Goal: Information Seeking & Learning: Understand process/instructions

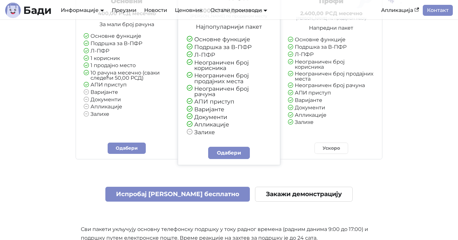
scroll to position [1550, 0]
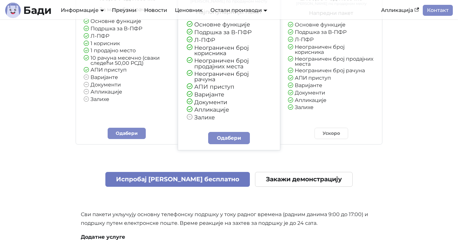
click at [174, 172] on link "Испробај [PERSON_NAME] бесплатно" at bounding box center [177, 179] width 145 height 15
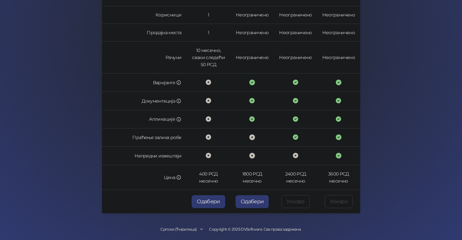
scroll to position [181, 0]
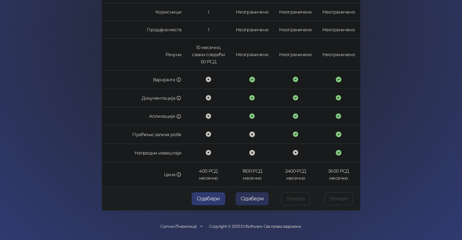
click at [248, 197] on button "Одабери" at bounding box center [253, 198] width 34 height 13
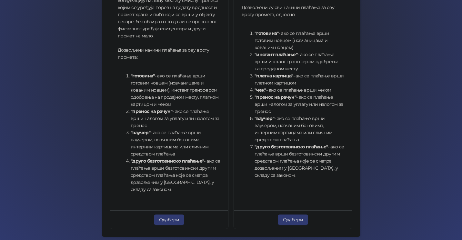
scroll to position [229, 0]
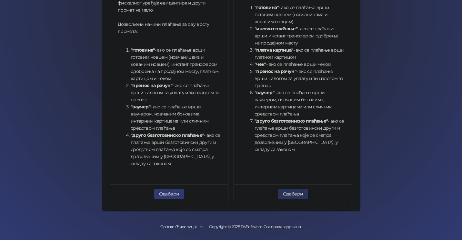
click at [290, 195] on button "Одабери" at bounding box center [293, 194] width 31 height 10
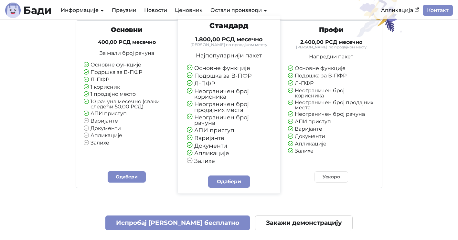
scroll to position [1356, 0]
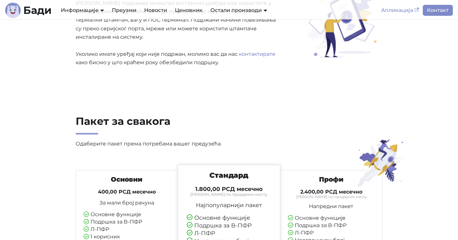
click at [401, 9] on link "Апликација" at bounding box center [400, 10] width 46 height 11
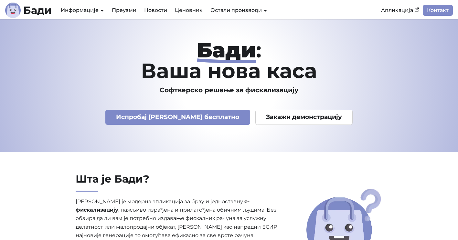
scroll to position [0, 0]
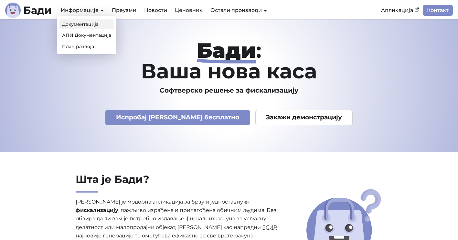
click at [79, 23] on link "Документација" at bounding box center [86, 24] width 54 height 10
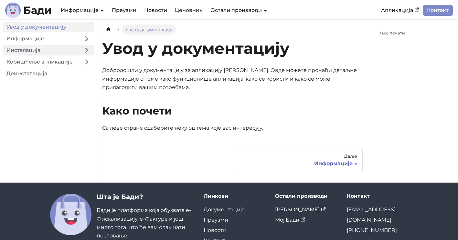
click at [27, 47] on link "Инсталација" at bounding box center [41, 50] width 77 height 10
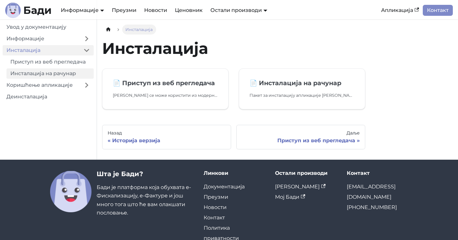
click at [45, 73] on link "Инсталација на рачунар" at bounding box center [49, 73] width 87 height 10
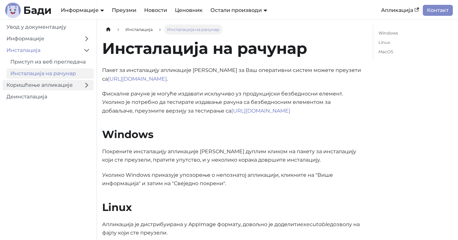
click at [57, 85] on link "Коришћење апликације" at bounding box center [41, 85] width 77 height 10
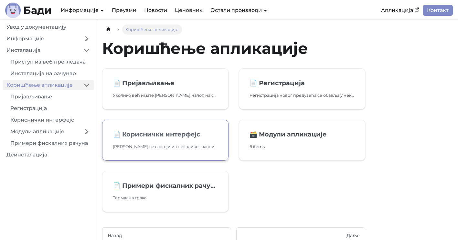
click at [143, 134] on h2 "📄️ Кориснички интерфејс" at bounding box center [165, 134] width 105 height 8
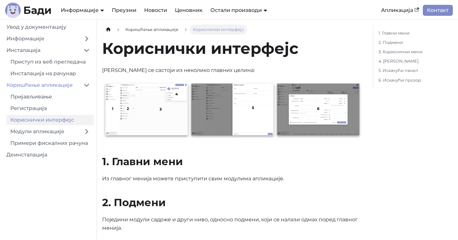
click at [140, 107] on img at bounding box center [232, 110] width 260 height 58
click at [241, 109] on img at bounding box center [232, 110] width 260 height 58
click at [317, 110] on img at bounding box center [232, 110] width 260 height 58
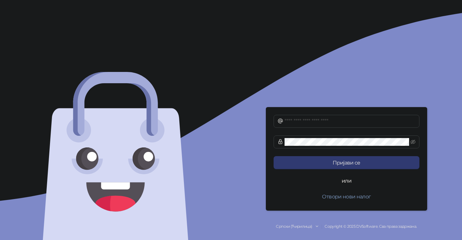
click at [311, 227] on div "Српски (Ћирилица)" at bounding box center [294, 227] width 36 height 6
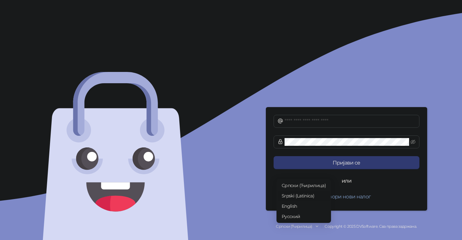
click at [301, 195] on span "Srpski (Latinica)" at bounding box center [304, 195] width 44 height 7
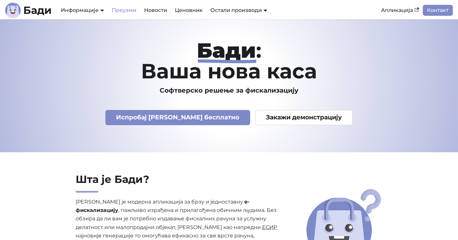
click at [123, 11] on link "Преузми" at bounding box center [124, 10] width 32 height 11
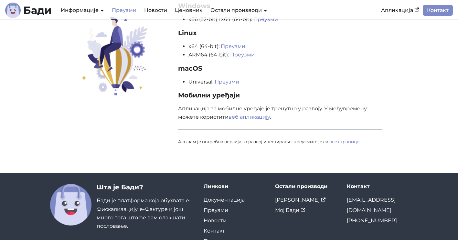
scroll to position [119, 0]
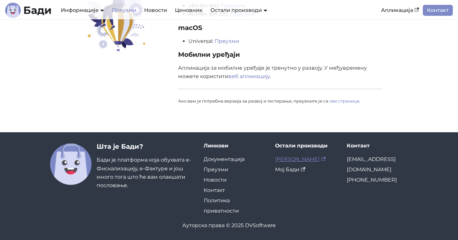
click at [295, 159] on link "[PERSON_NAME]" at bounding box center [300, 159] width 50 height 6
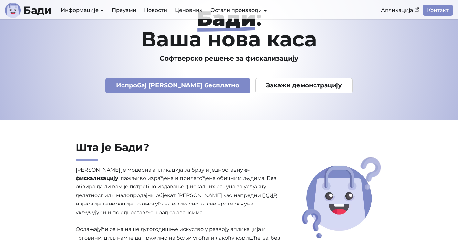
scroll to position [32, 0]
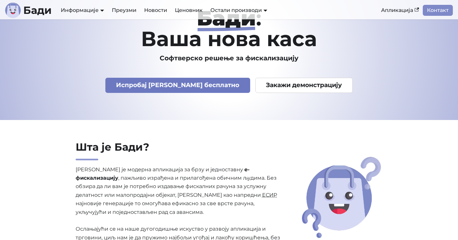
click at [176, 84] on link "Испробај [PERSON_NAME] бесплатно" at bounding box center [177, 85] width 145 height 15
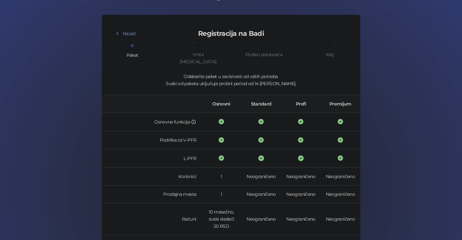
scroll to position [19, 0]
